Goal: Information Seeking & Learning: Learn about a topic

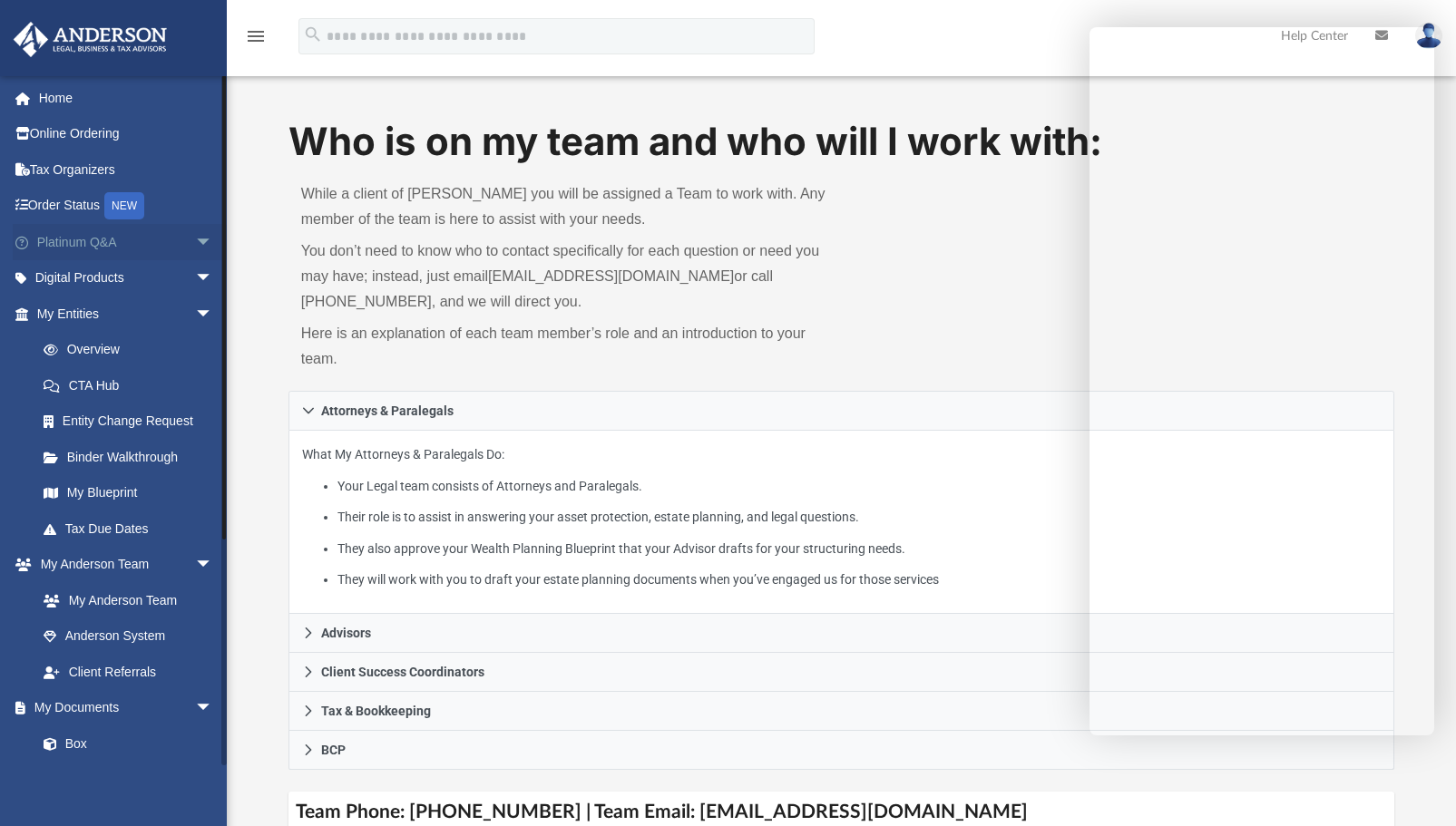
click at [79, 232] on link "Platinum Q&A arrow_drop_down" at bounding box center [127, 241] width 228 height 37
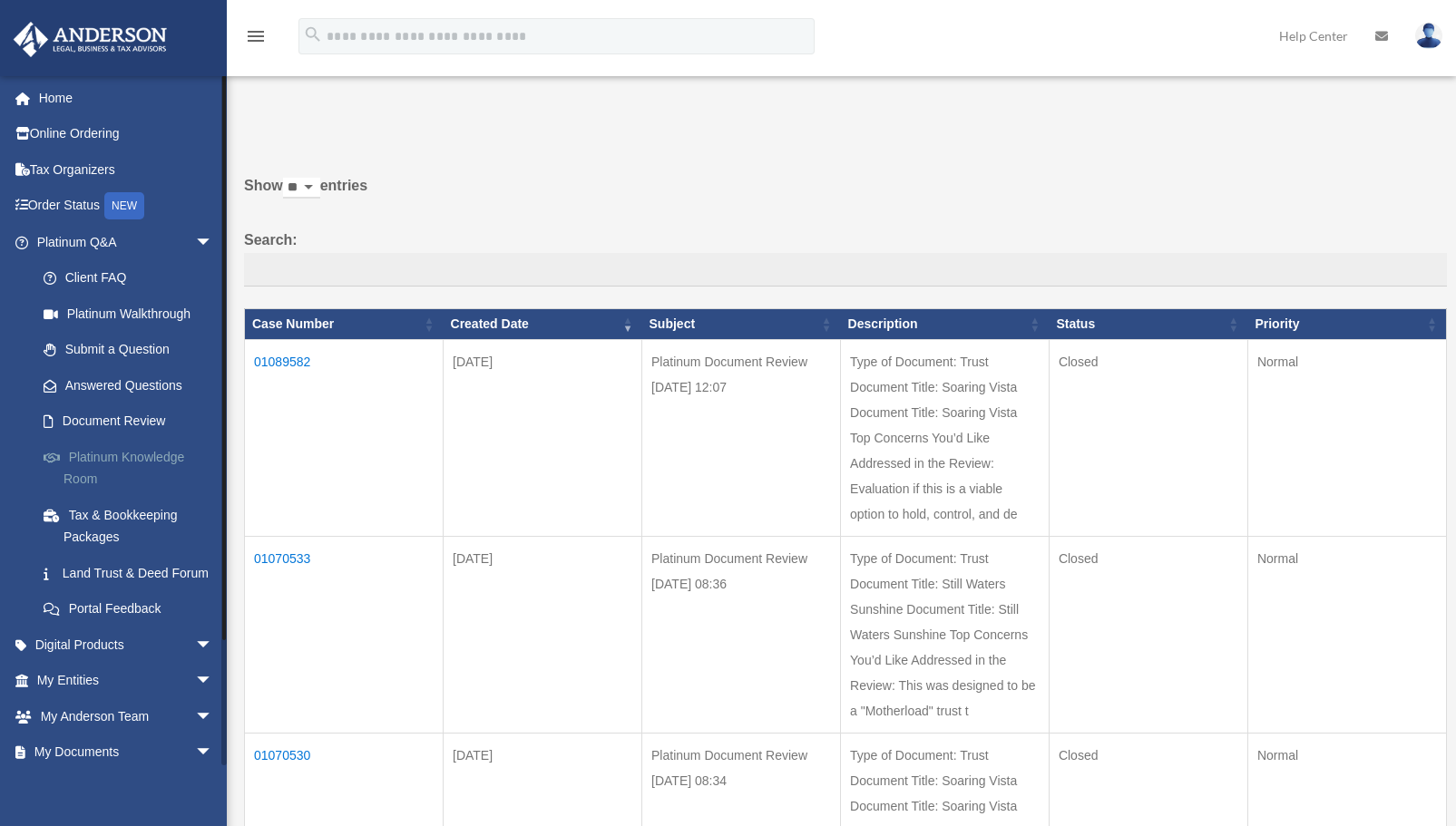
click at [105, 459] on link "Platinum Knowledge Room" at bounding box center [133, 468] width 215 height 58
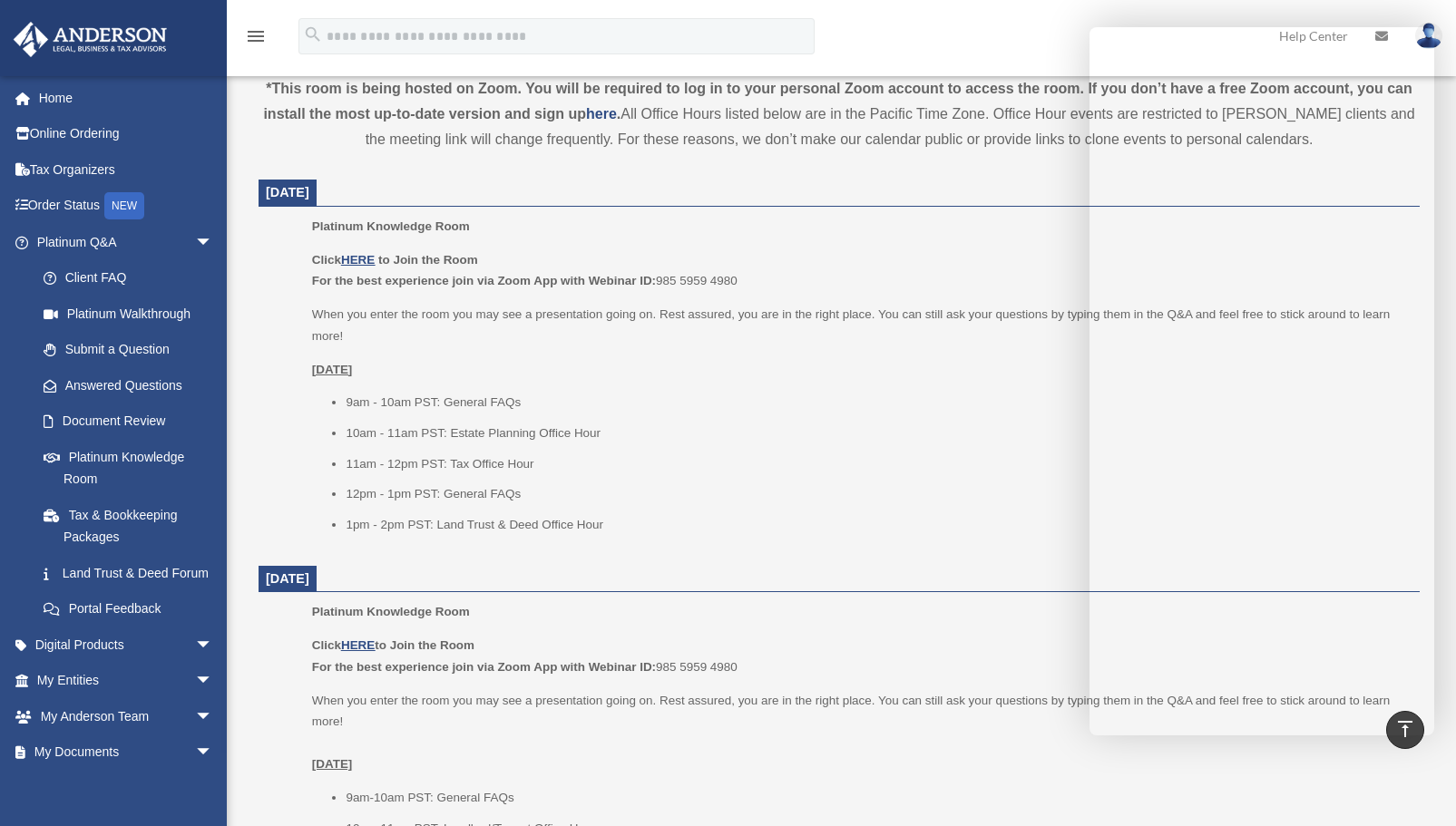
scroll to position [617, 0]
click at [363, 258] on u "HERE" at bounding box center [358, 257] width 34 height 14
